Goal: Find specific page/section: Find specific page/section

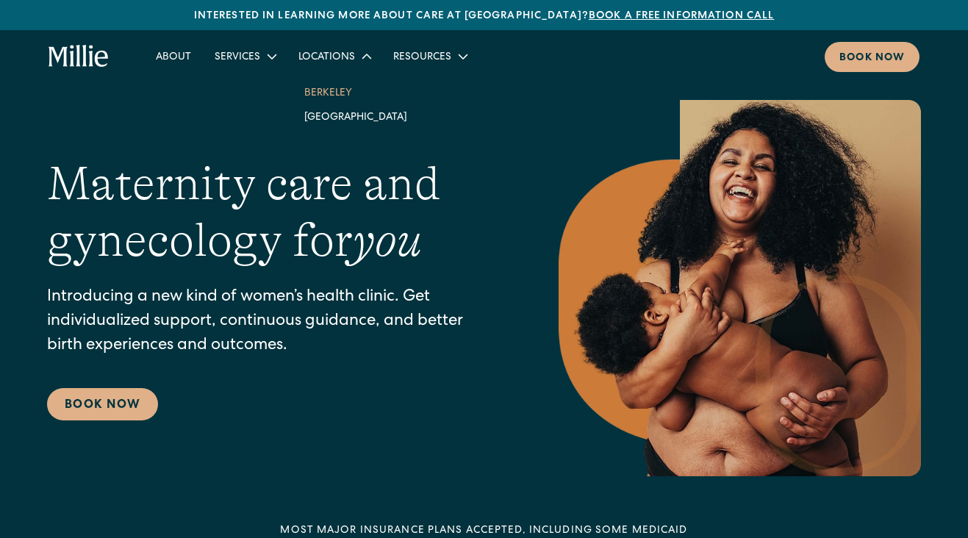
click at [331, 93] on link "Berkeley" at bounding box center [355, 92] width 126 height 24
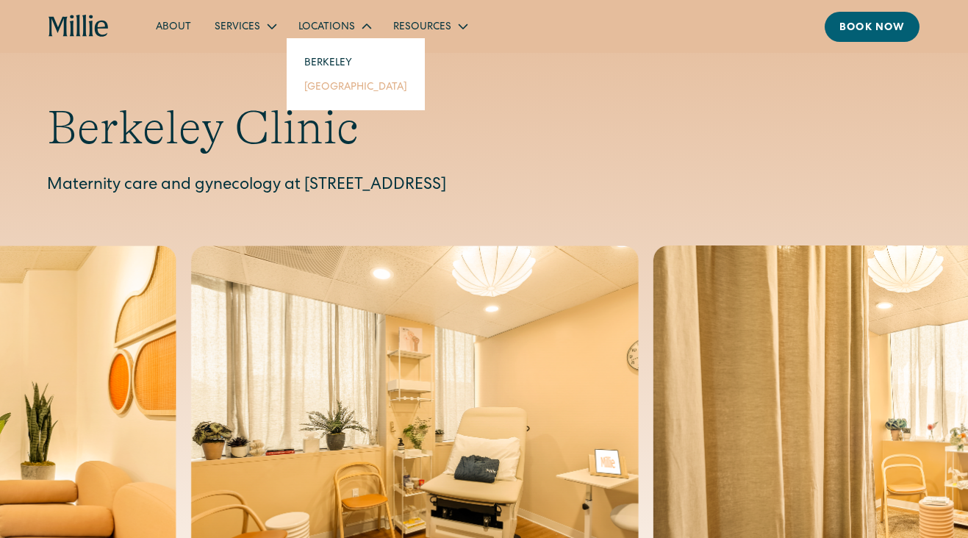
click at [325, 84] on link "[GEOGRAPHIC_DATA]" at bounding box center [355, 86] width 126 height 24
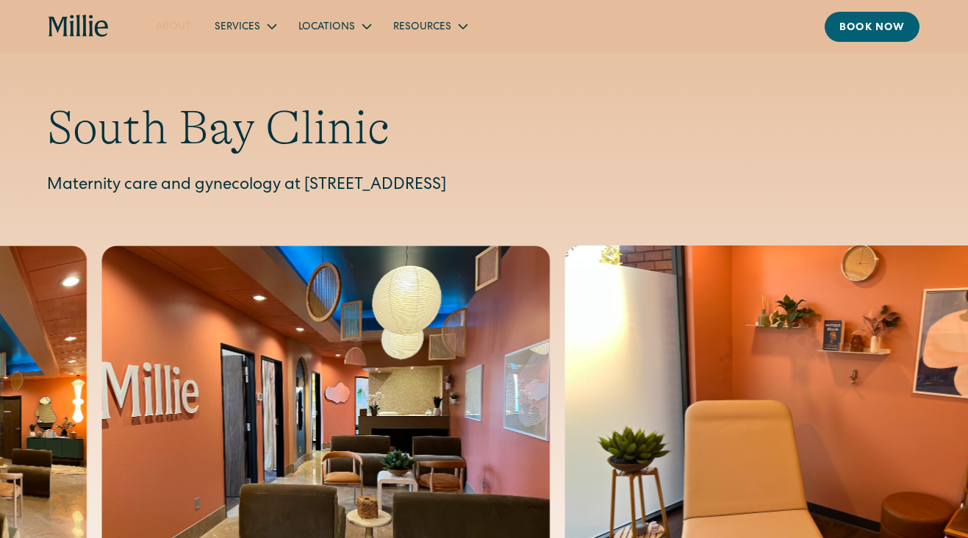
click at [161, 18] on link "About" at bounding box center [173, 26] width 59 height 24
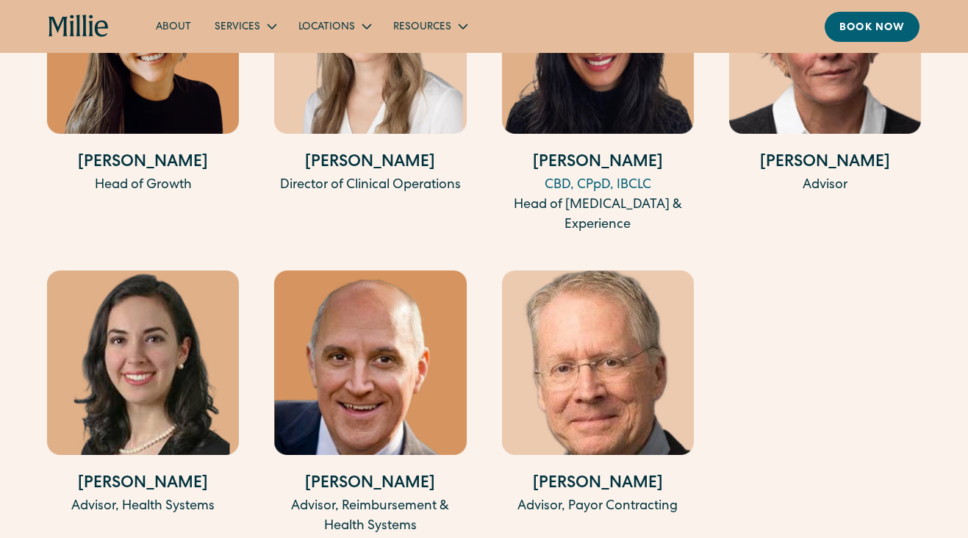
scroll to position [3237, 0]
